Goal: Information Seeking & Learning: Learn about a topic

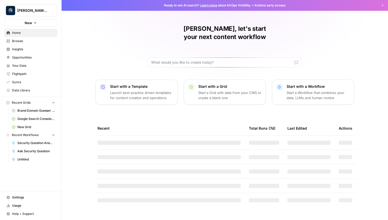
click at [28, 10] on span "Berna's Personal" at bounding box center [32, 10] width 31 height 5
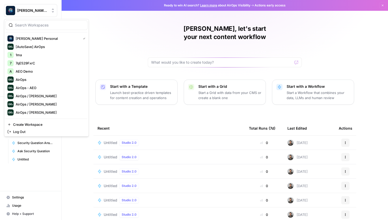
click at [40, 21] on div at bounding box center [46, 25] width 82 height 10
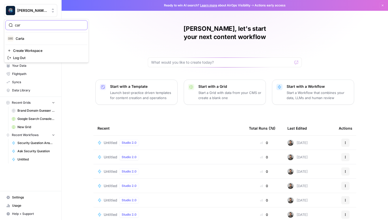
type input "car"
click at [31, 35] on div "Carta" at bounding box center [46, 38] width 78 height 6
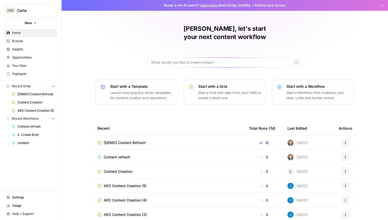
click at [36, 50] on span "Insights" at bounding box center [33, 49] width 43 height 5
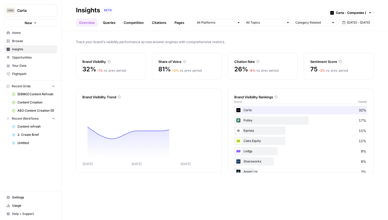
click at [109, 25] on link "Queries" at bounding box center [109, 22] width 19 height 8
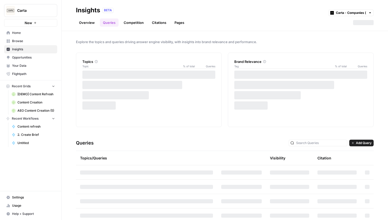
click at [174, 23] on link "Pages" at bounding box center [179, 22] width 16 height 8
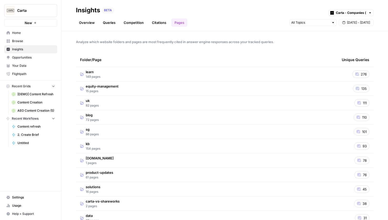
click at [103, 70] on td "learn 149 pages" at bounding box center [207, 74] width 262 height 14
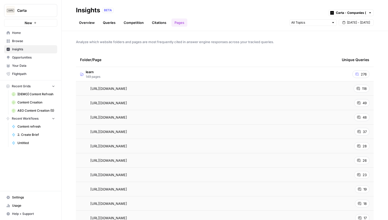
click at [152, 73] on td "learn 149 pages" at bounding box center [207, 74] width 262 height 14
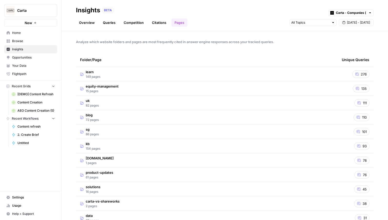
click at [92, 23] on link "Overview" at bounding box center [87, 22] width 22 height 8
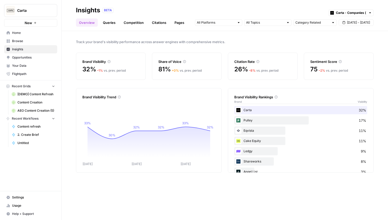
click at [181, 24] on link "Pages" at bounding box center [179, 22] width 16 height 8
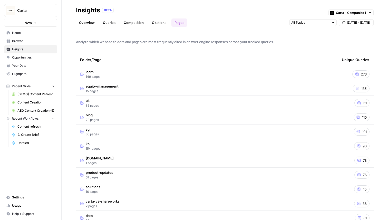
click at [165, 21] on link "Citations" at bounding box center [159, 22] width 21 height 8
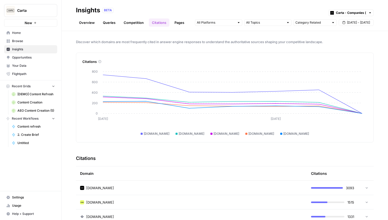
click at [172, 27] on header "Insights BETA Carta - Companies (cap table) Overview Queries Competition Citati…" at bounding box center [225, 15] width 326 height 31
click at [174, 25] on link "Pages" at bounding box center [179, 22] width 16 height 8
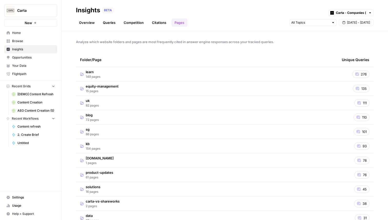
click at [118, 78] on td "learn 149 pages" at bounding box center [207, 74] width 262 height 14
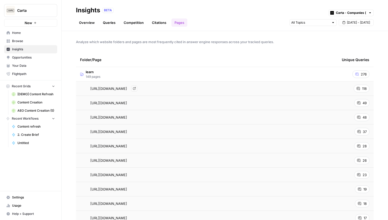
click at [127, 87] on span "[URL][DOMAIN_NAME]" at bounding box center [108, 88] width 37 height 5
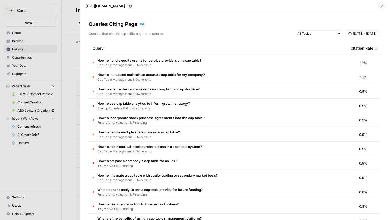
click at [153, 64] on span "Cap Table Management & Ownership" at bounding box center [149, 65] width 104 height 5
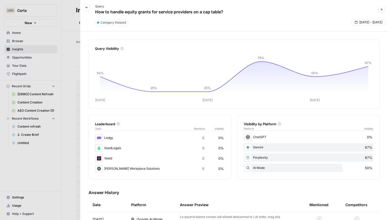
click at [381, 13] on div "Back Query How to handle equity grants for service providers on a cap table? Cl…" at bounding box center [233, 9] width 301 height 15
click at [384, 7] on button "Close" at bounding box center [381, 9] width 7 height 7
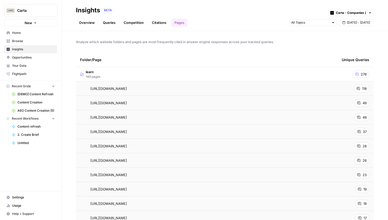
click at [37, 55] on link "Opportunities" at bounding box center [30, 57] width 53 height 8
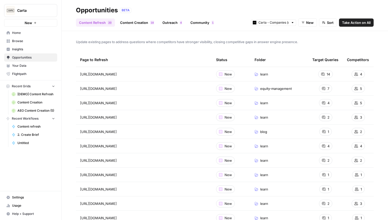
click at [129, 22] on link "Content Creation 8 1" at bounding box center [137, 22] width 40 height 8
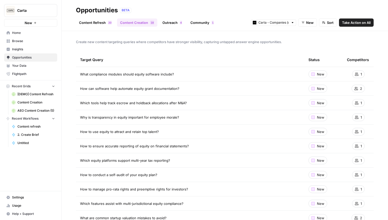
click at [167, 23] on link "Outreach 4" at bounding box center [172, 22] width 26 height 8
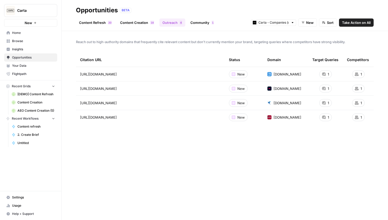
click at [203, 23] on link "Community 1" at bounding box center [202, 22] width 30 height 8
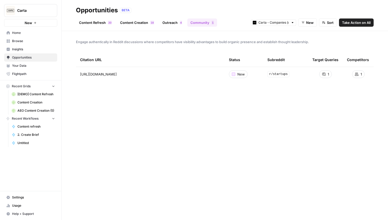
click at [105, 25] on link "Content Refresh 0 2" at bounding box center [95, 22] width 39 height 8
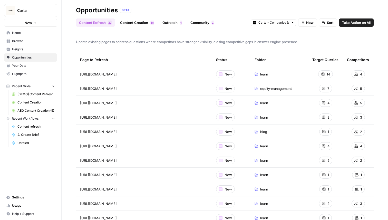
click at [18, 47] on span "Insights" at bounding box center [33, 49] width 43 height 5
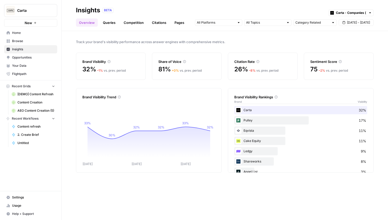
click at [38, 57] on span "Opportunities" at bounding box center [33, 57] width 43 height 5
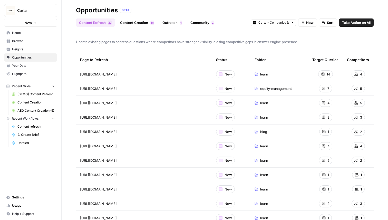
click at [43, 49] on span "Insights" at bounding box center [33, 49] width 43 height 5
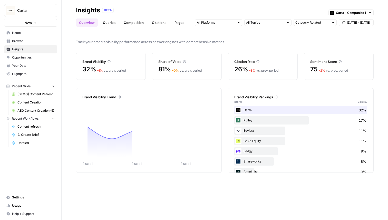
click at [37, 60] on link "Opportunities" at bounding box center [30, 57] width 53 height 8
